Goal: Information Seeking & Learning: Learn about a topic

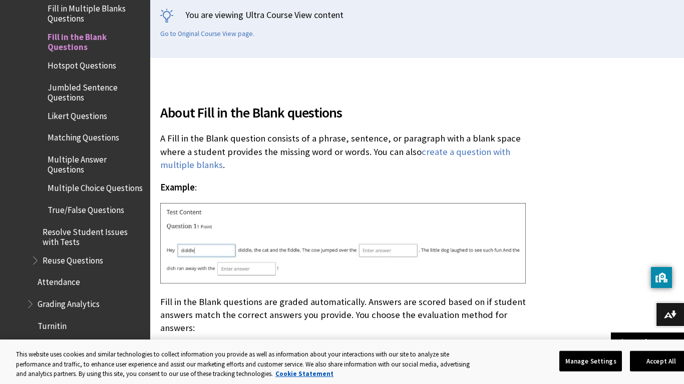
click at [189, 213] on img at bounding box center [342, 243] width 365 height 81
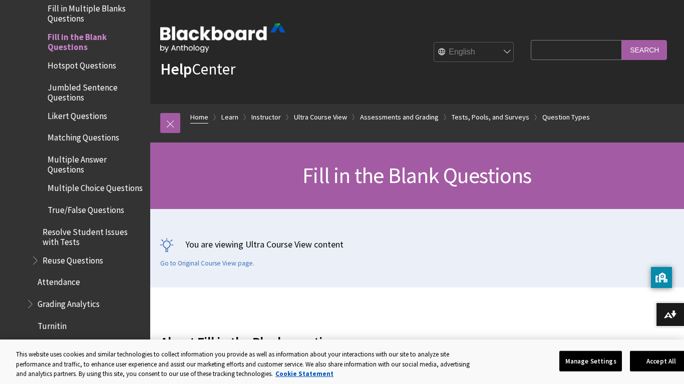
click at [206, 118] on link "Home" at bounding box center [199, 117] width 18 height 13
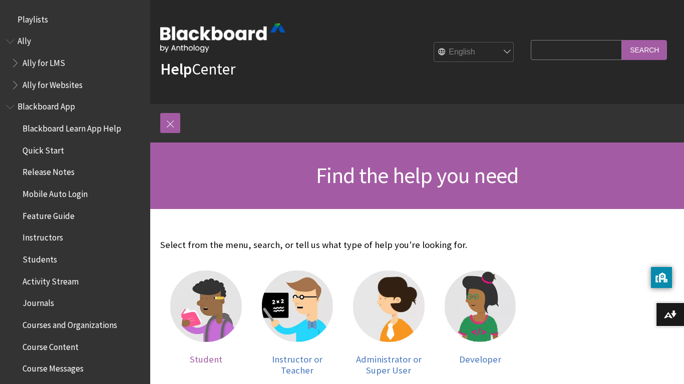
click at [197, 301] on img at bounding box center [206, 307] width 72 height 72
